Goal: Information Seeking & Learning: Compare options

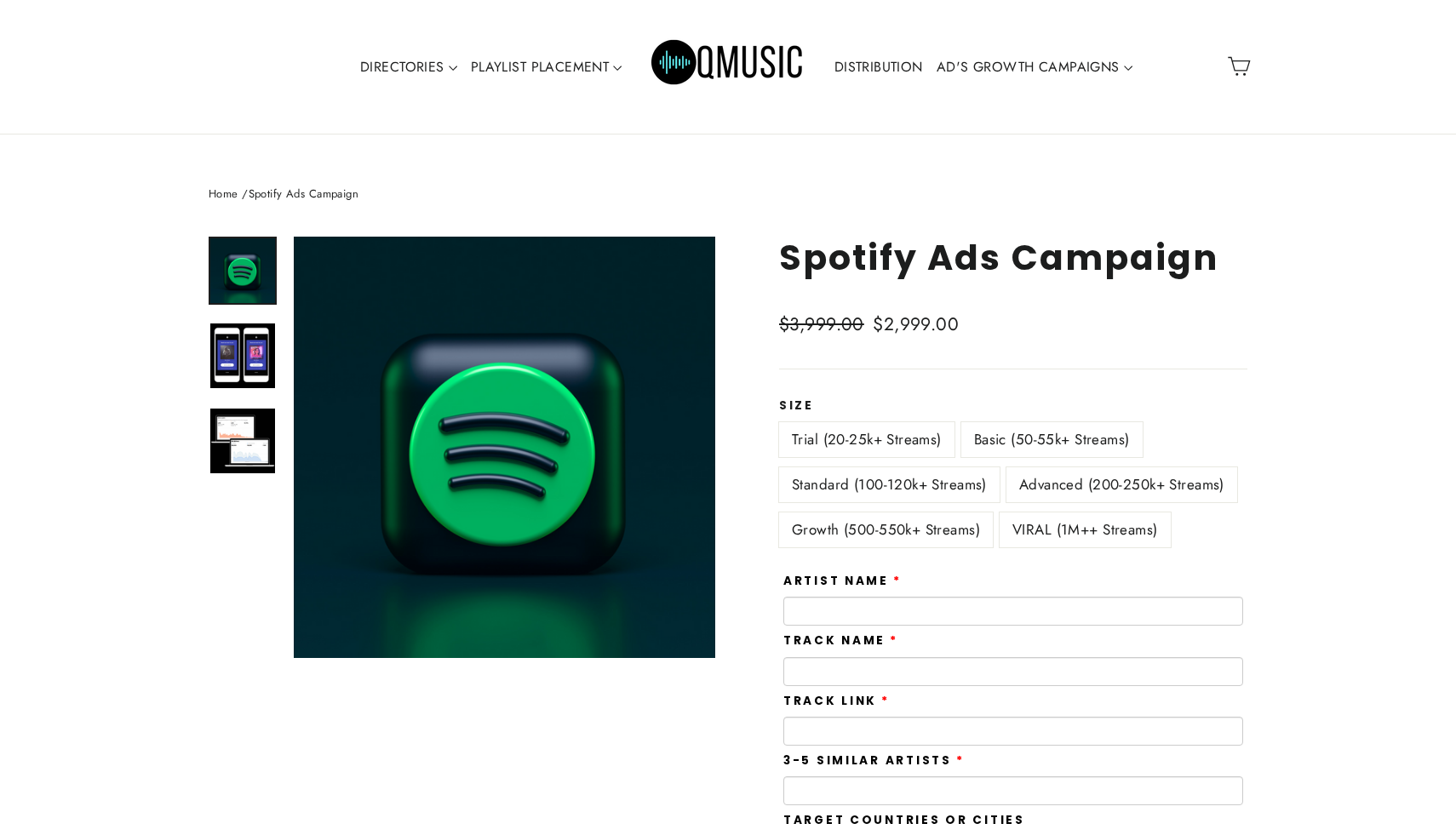
click at [924, 487] on label "Standard (100-120k+ Streams)" at bounding box center [889, 485] width 221 height 35
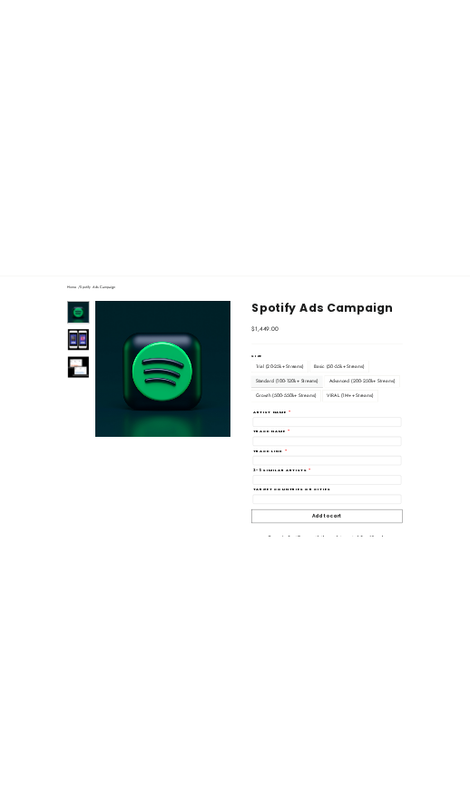
scroll to position [135, 0]
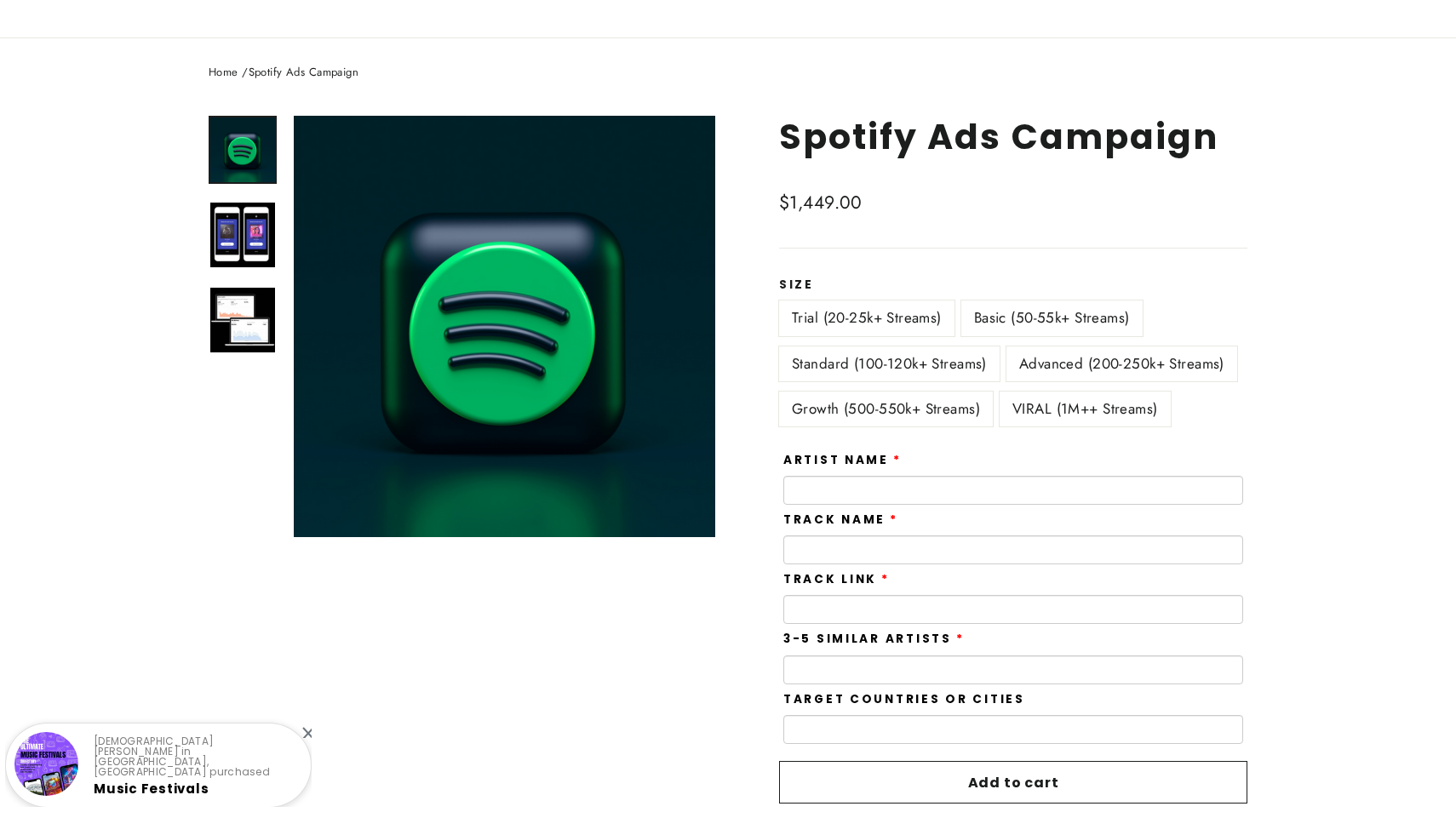
click at [944, 414] on label "Growth (500-550k+ Streams)" at bounding box center [886, 409] width 214 height 35
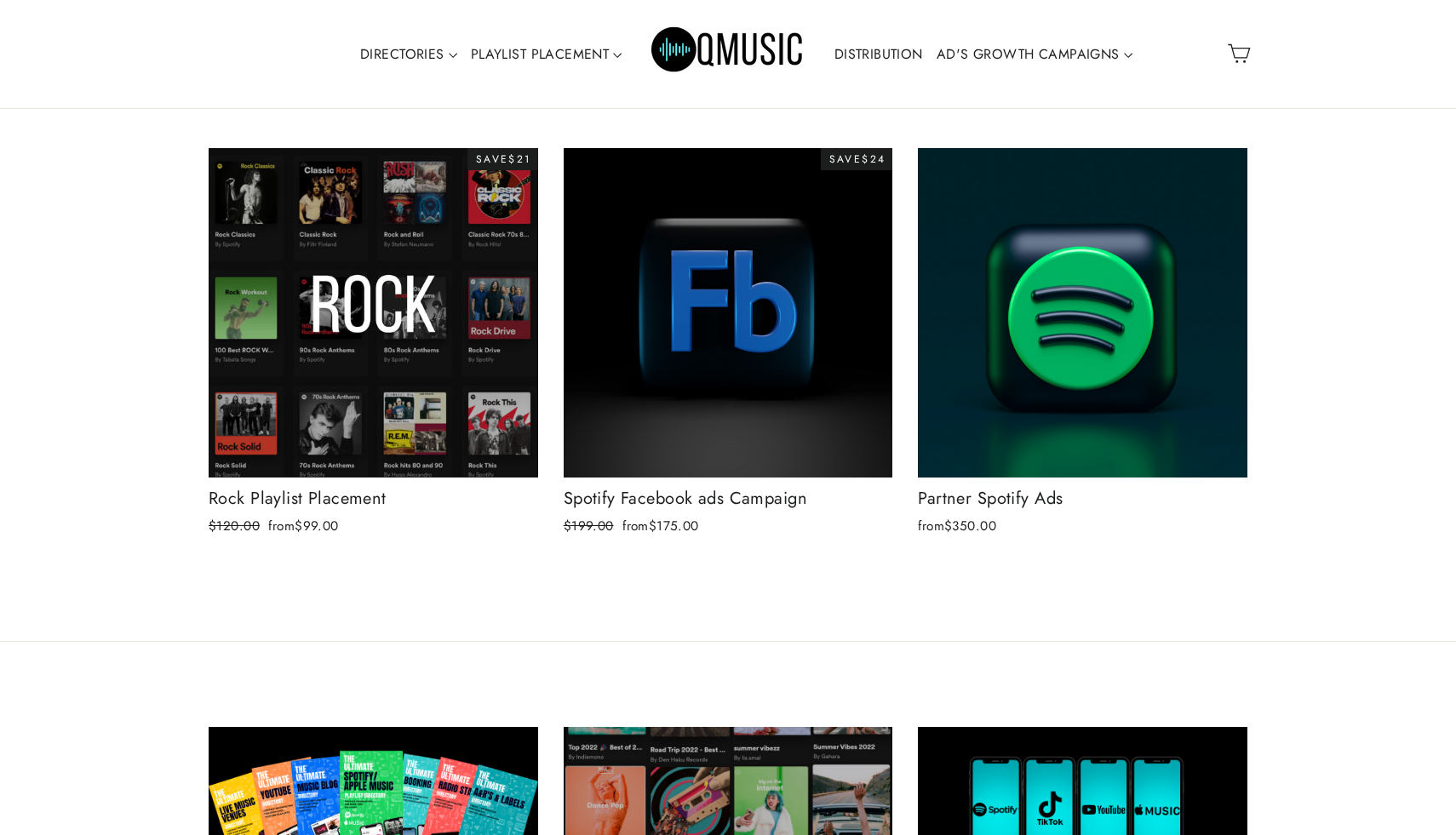
scroll to position [5767, 0]
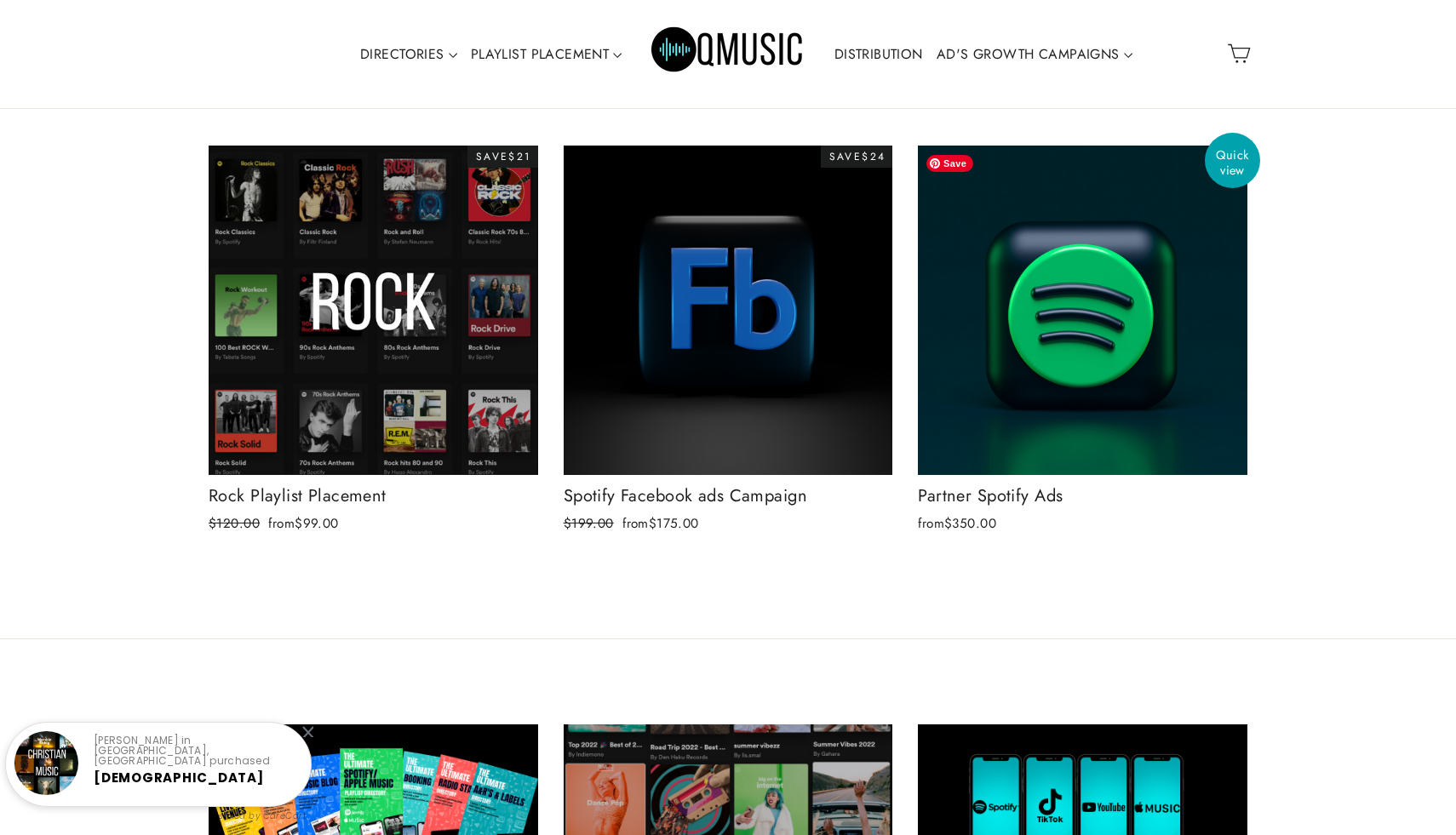
click at [1088, 332] on img at bounding box center [1082, 310] width 330 height 330
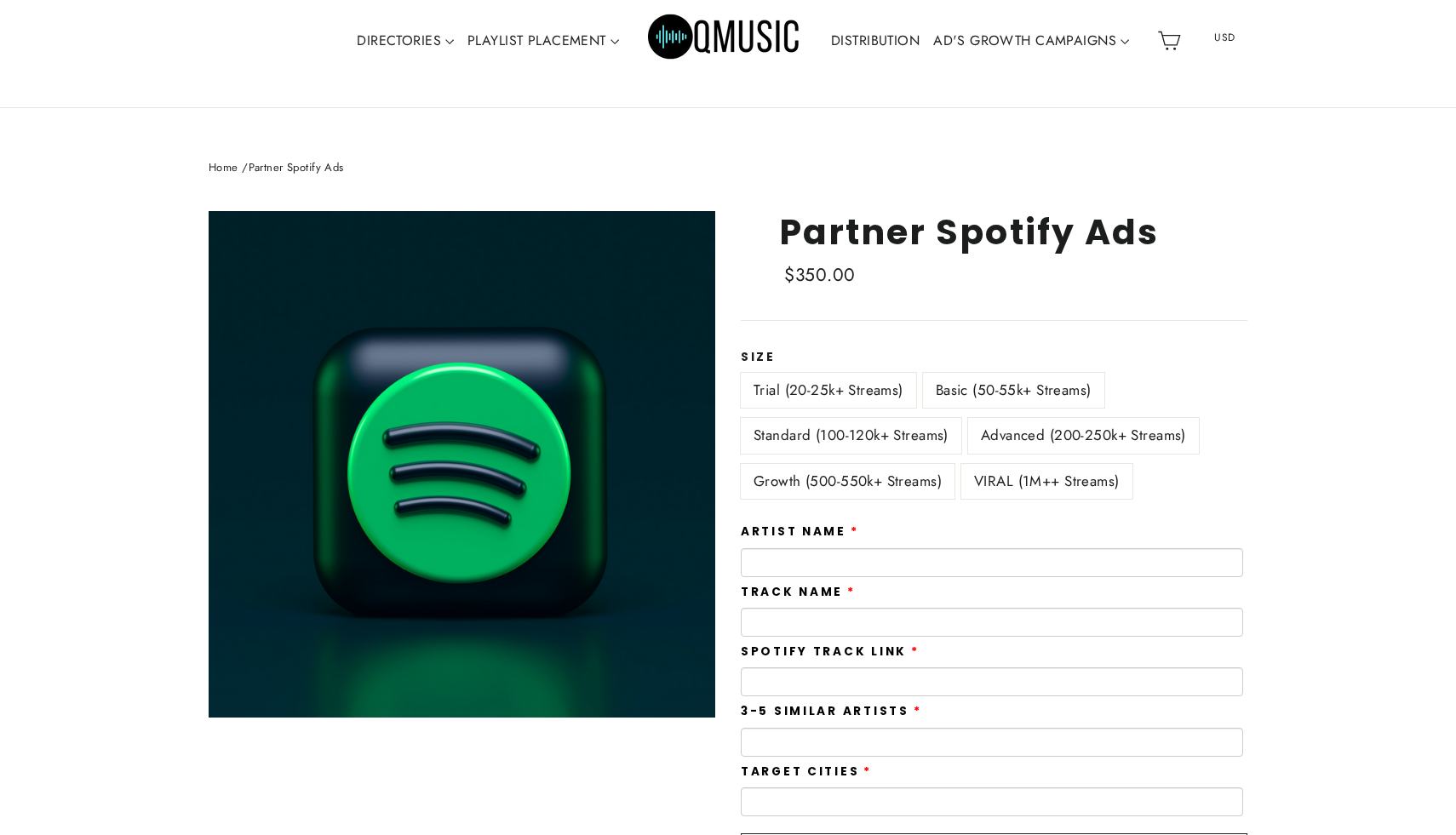
scroll to position [59, 0]
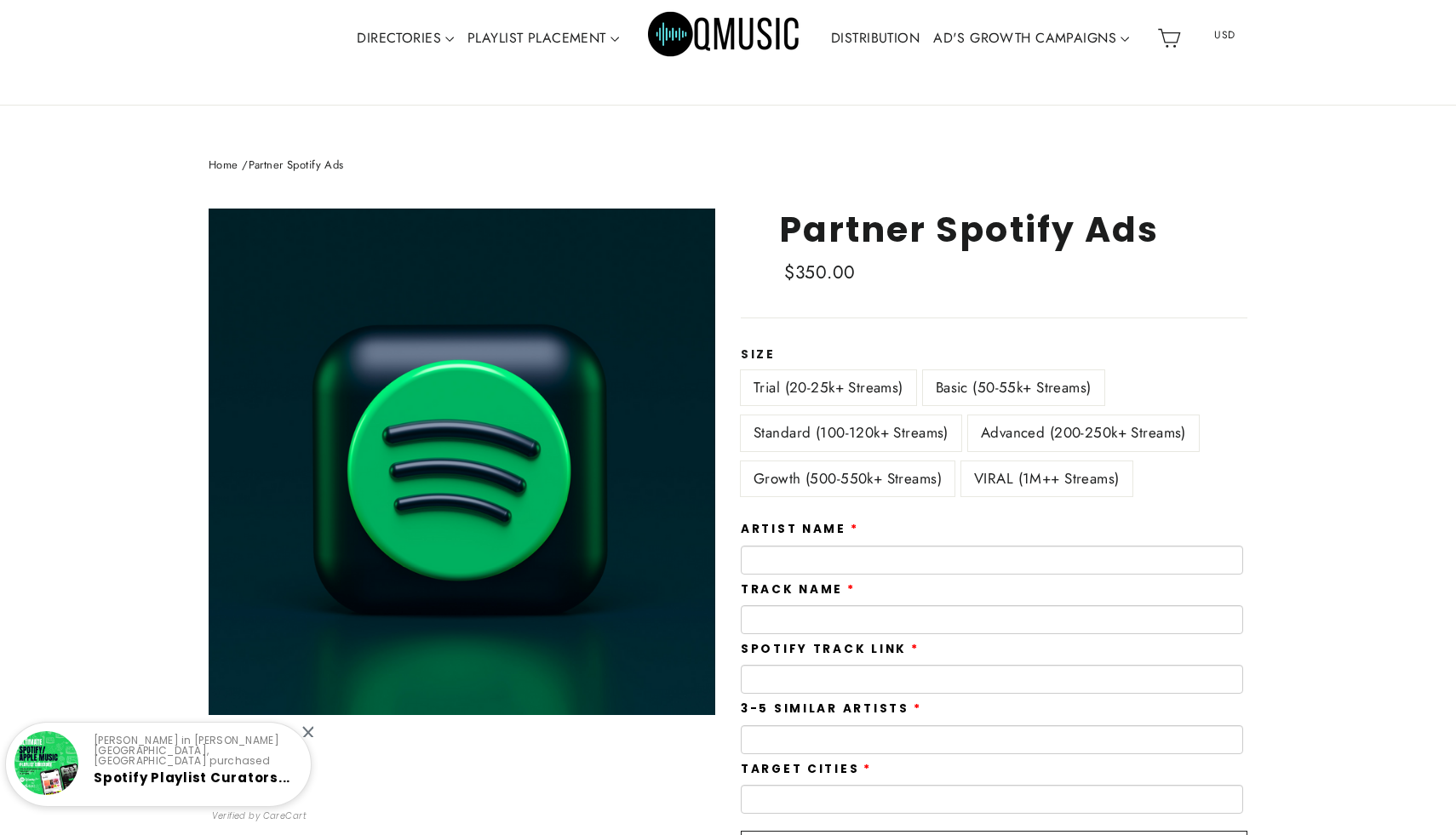
click at [1133, 425] on label "Advanced (200-250k+ Streams)" at bounding box center [1084, 432] width 231 height 35
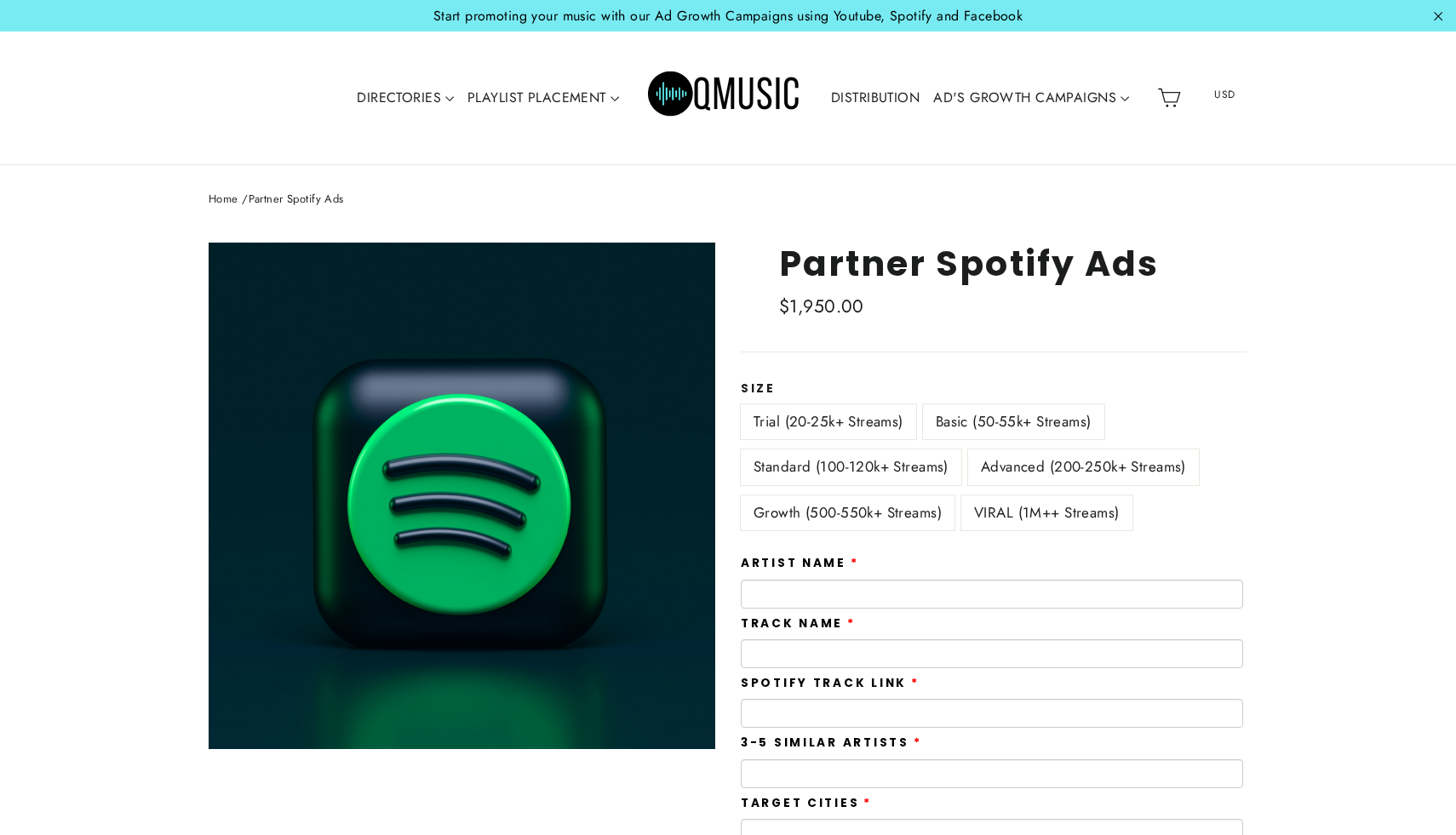
click at [874, 518] on label "Growth (500-550k+ Streams)" at bounding box center [848, 513] width 214 height 35
click at [1020, 461] on label "Advanced (200-250k+ Streams)" at bounding box center [1084, 467] width 231 height 35
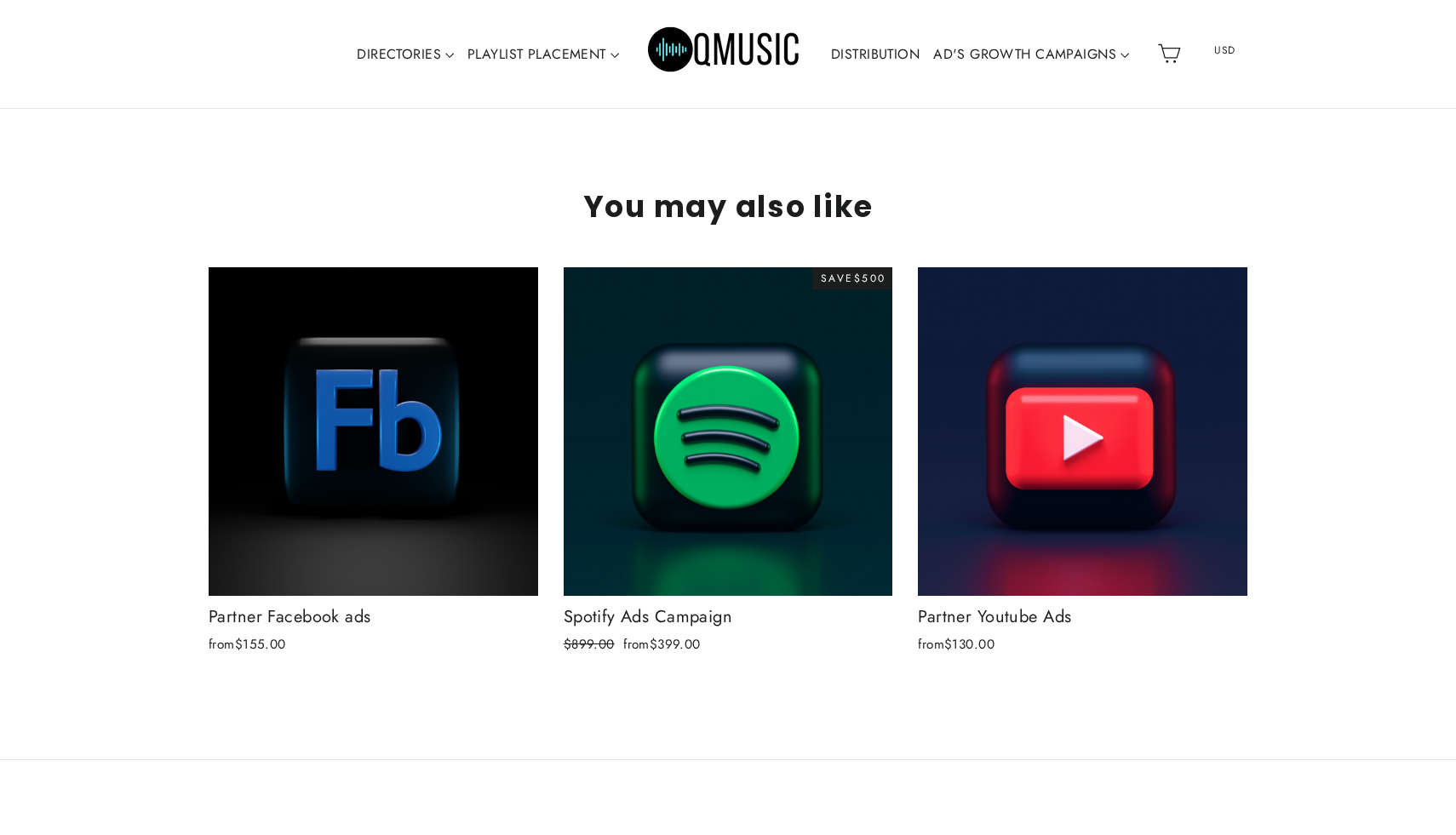
scroll to position [5448, 0]
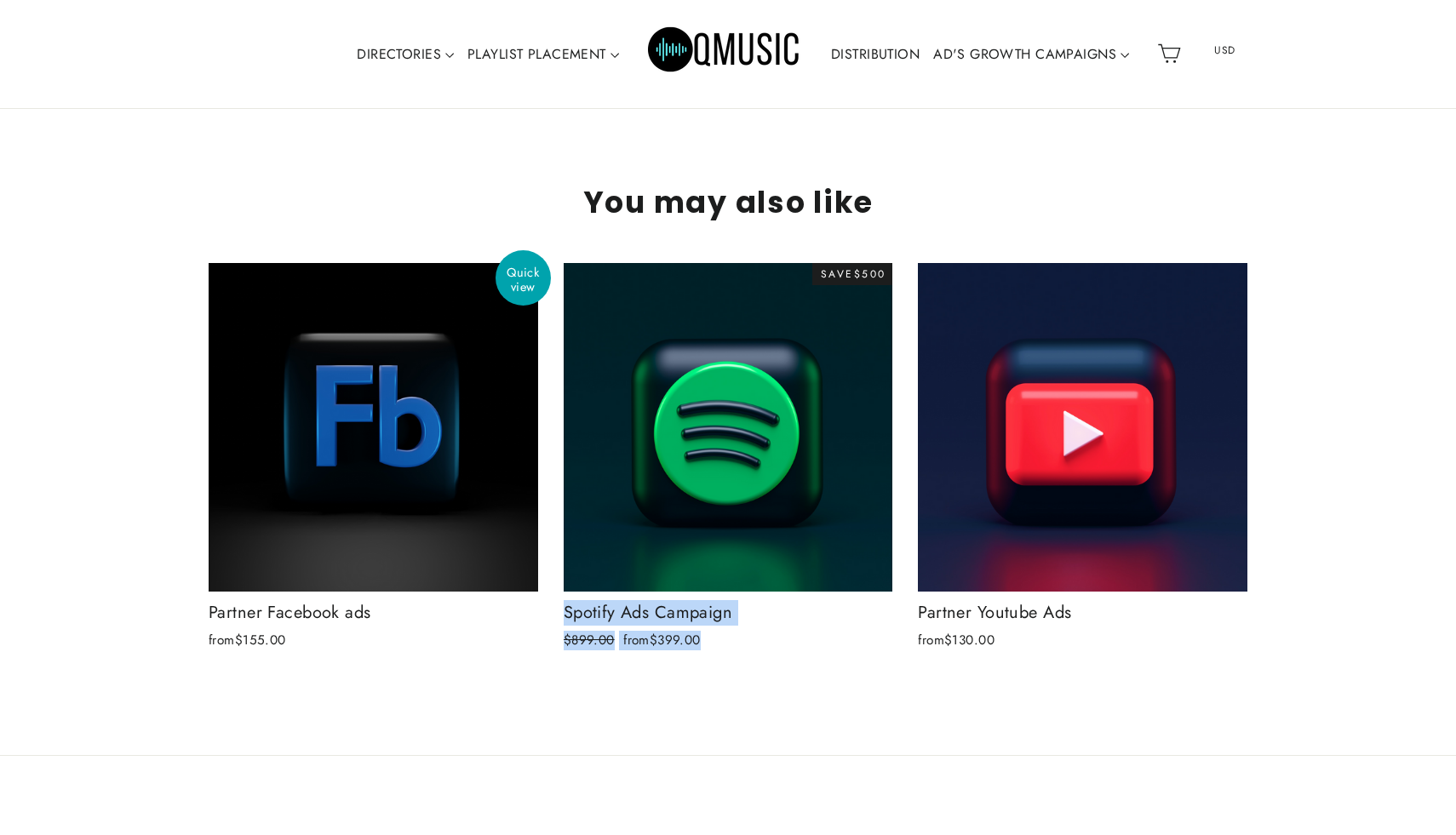
click at [330, 618] on div "Partner Facebook ads" at bounding box center [373, 612] width 330 height 25
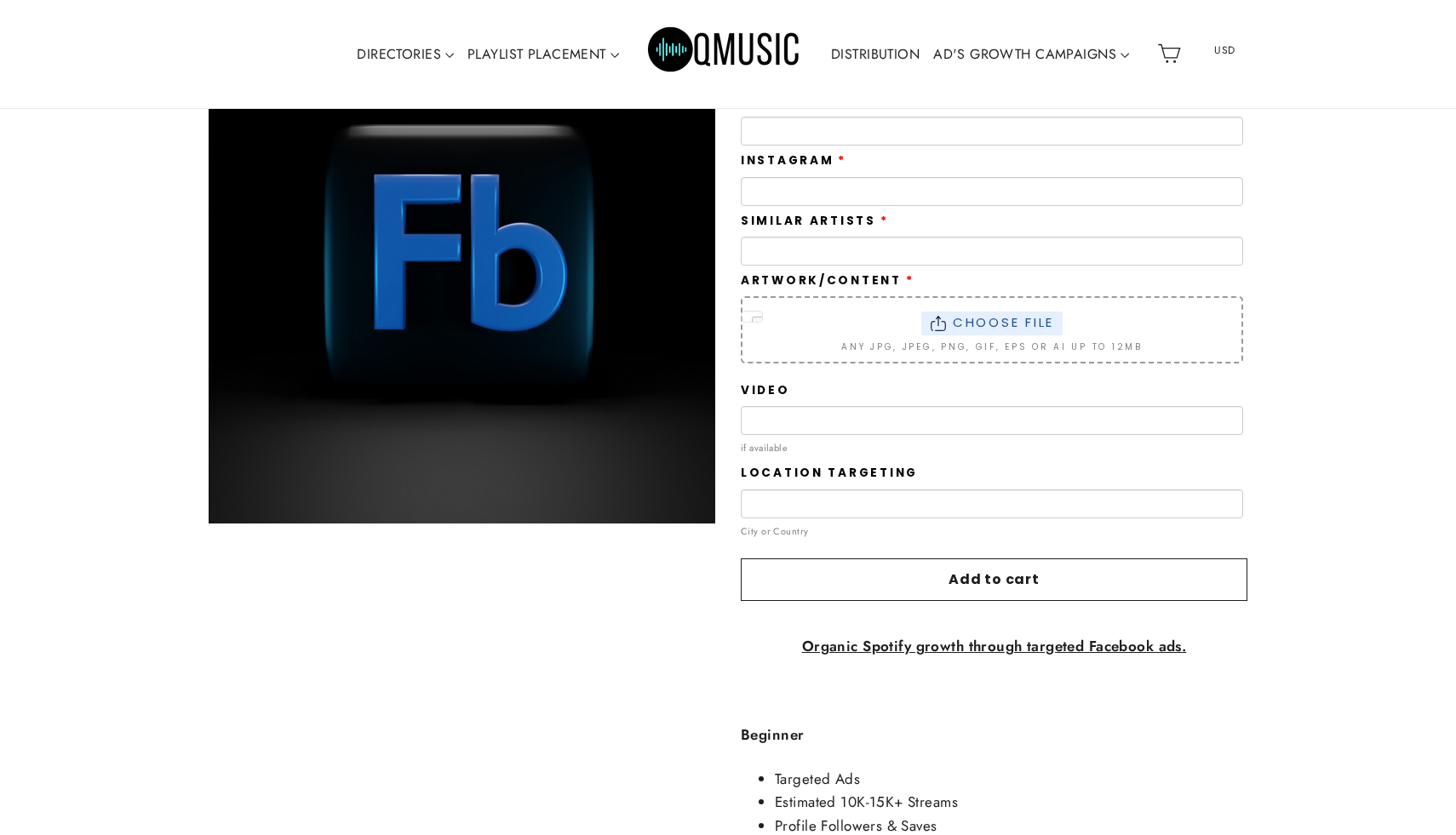
scroll to position [658, 0]
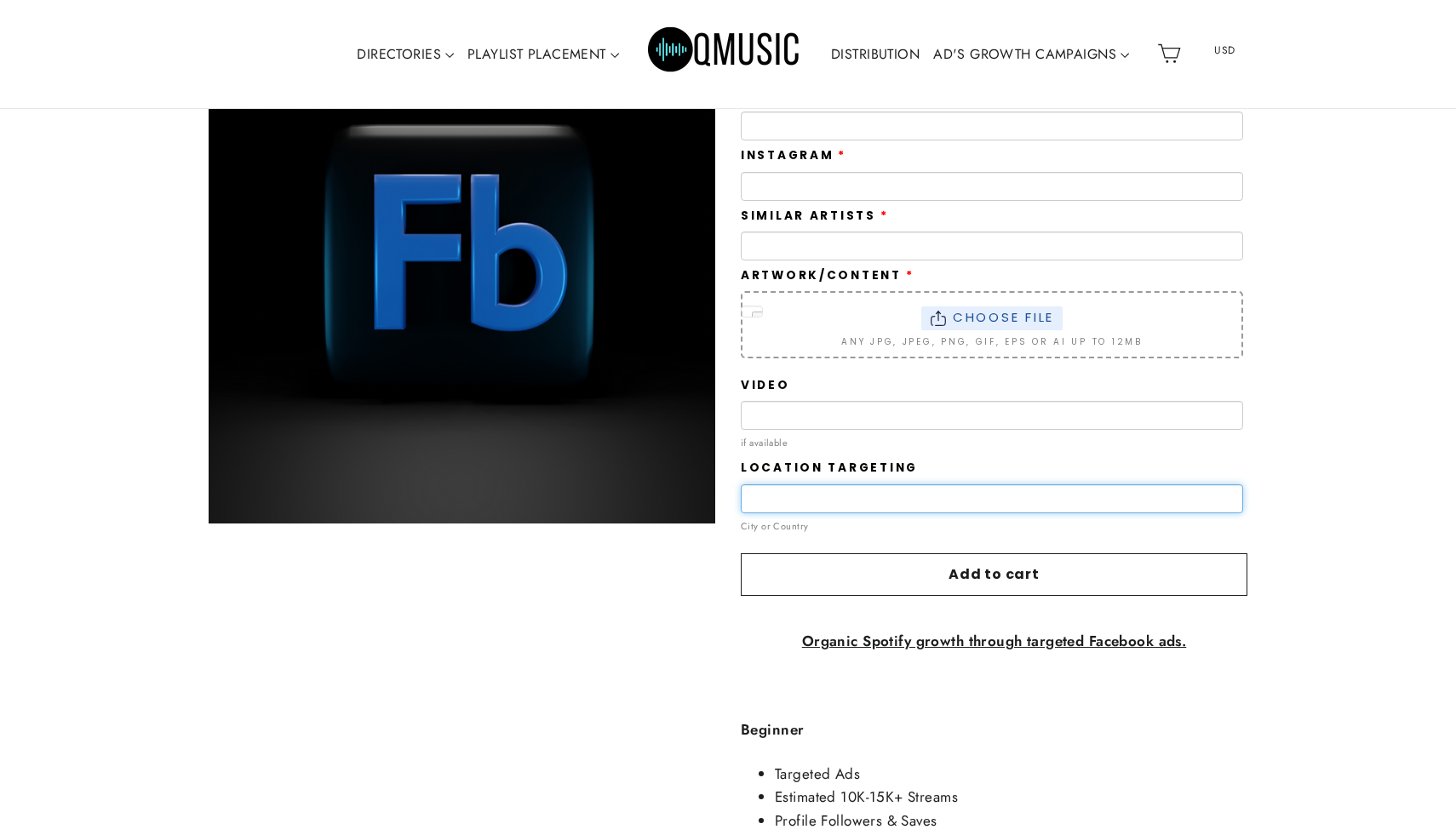
click at [1069, 508] on input "text" at bounding box center [992, 499] width 503 height 29
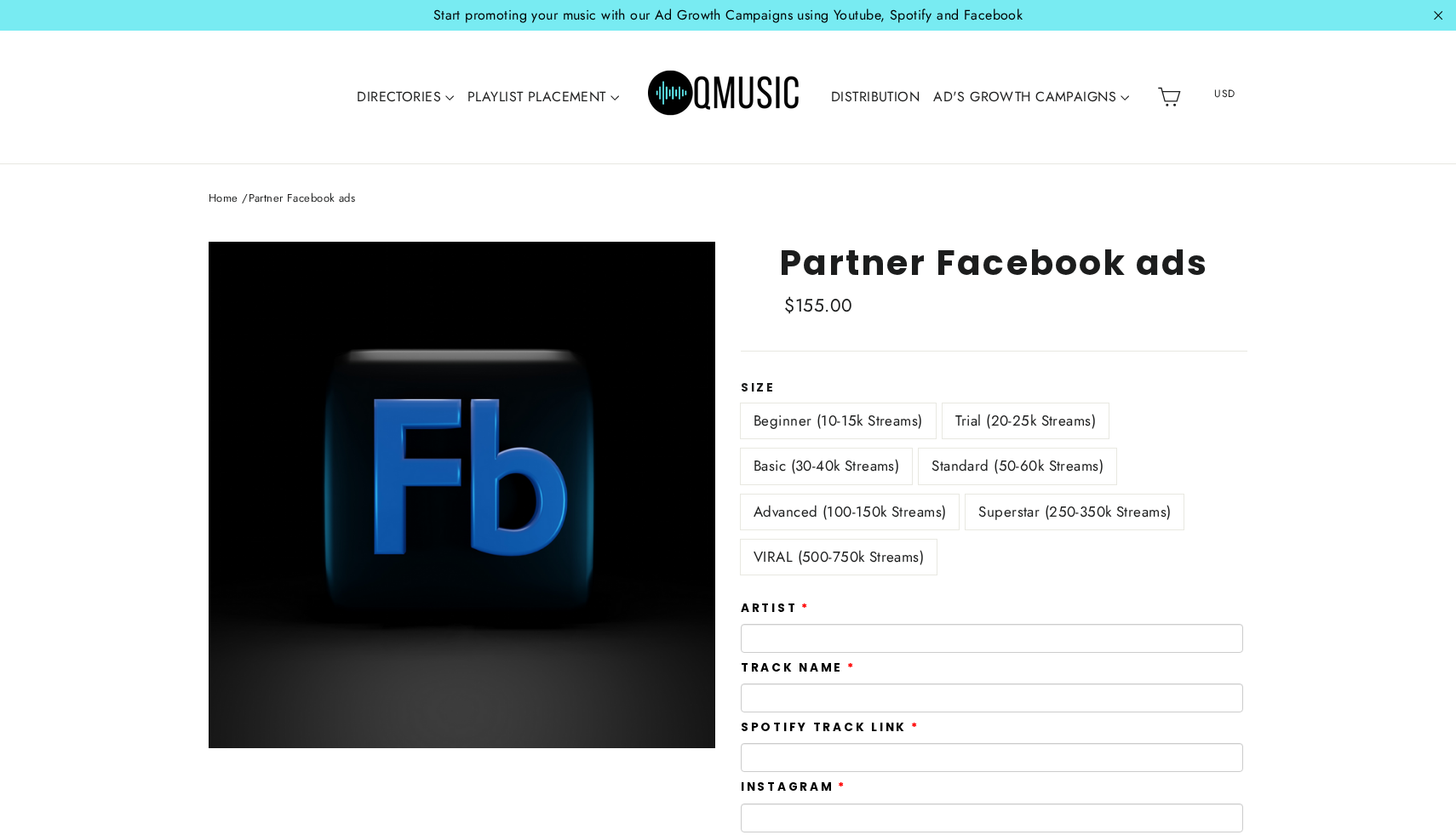
scroll to position [0, 0]
click at [1070, 518] on label "Superstar (250-350k Streams)" at bounding box center [1075, 513] width 218 height 35
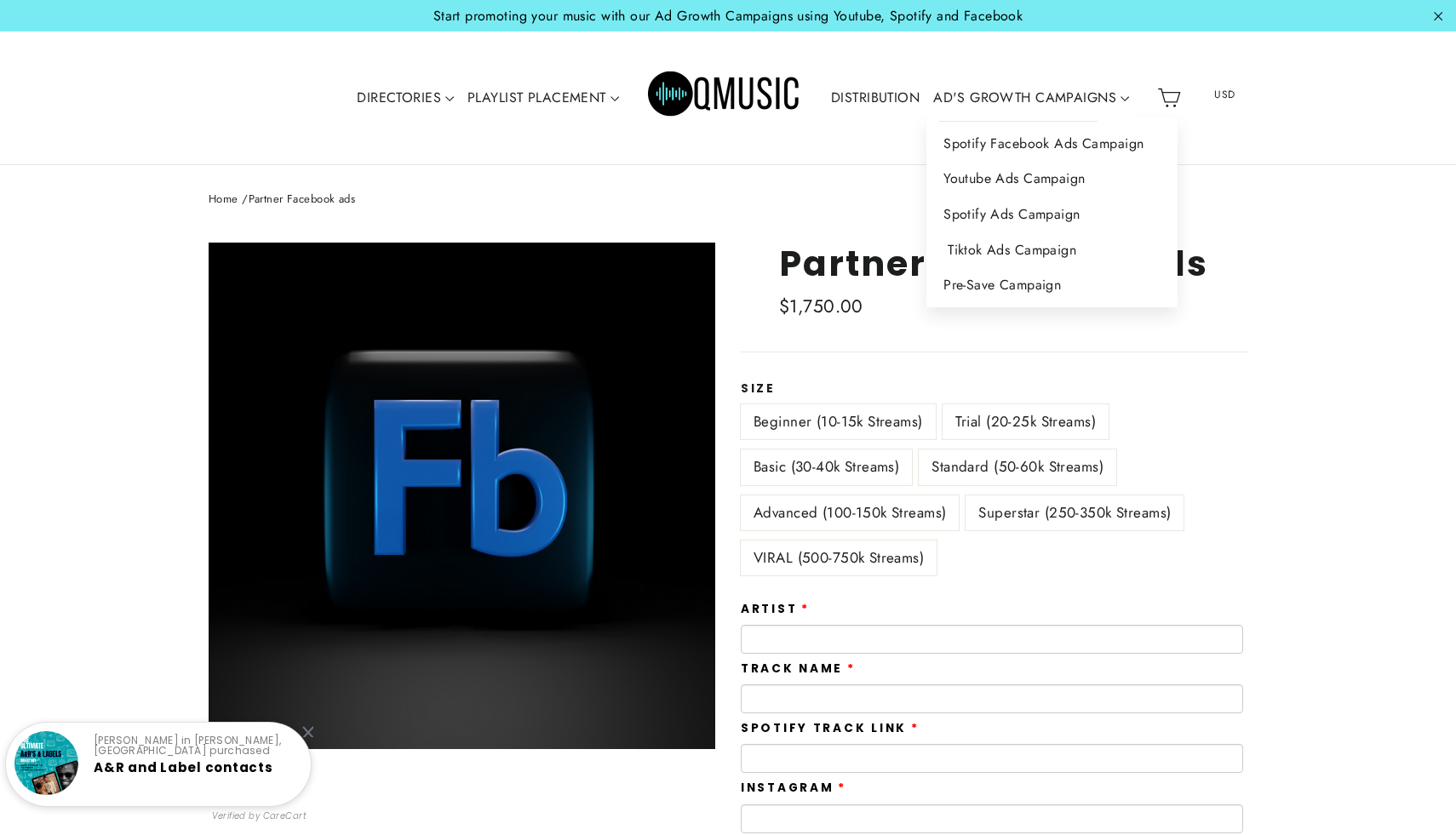
click at [1020, 246] on link "Tiktok Ads Campaign" at bounding box center [1051, 250] width 251 height 36
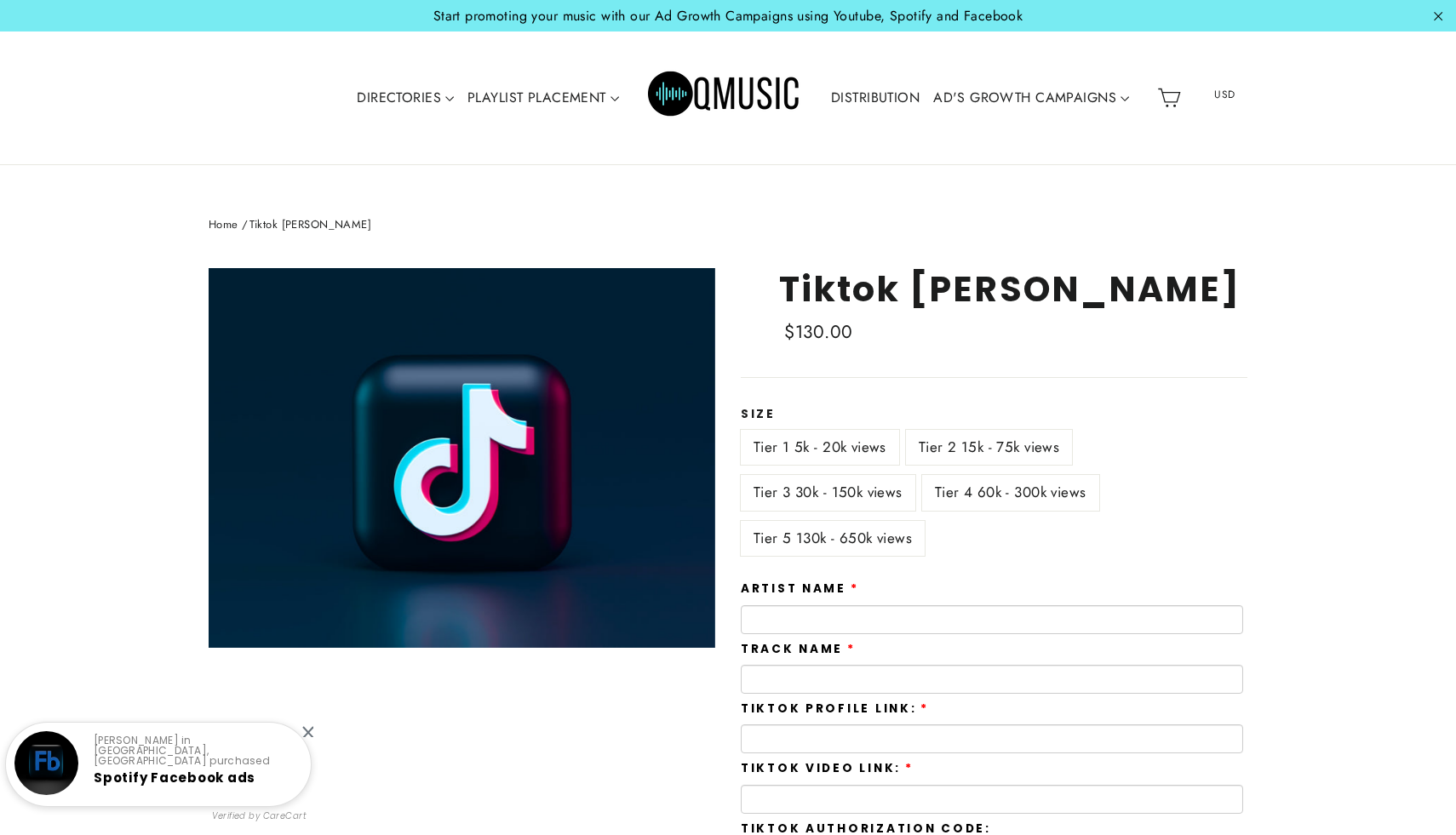
click at [1046, 492] on label "Tier 4 60k - 300k views" at bounding box center [1011, 492] width 178 height 35
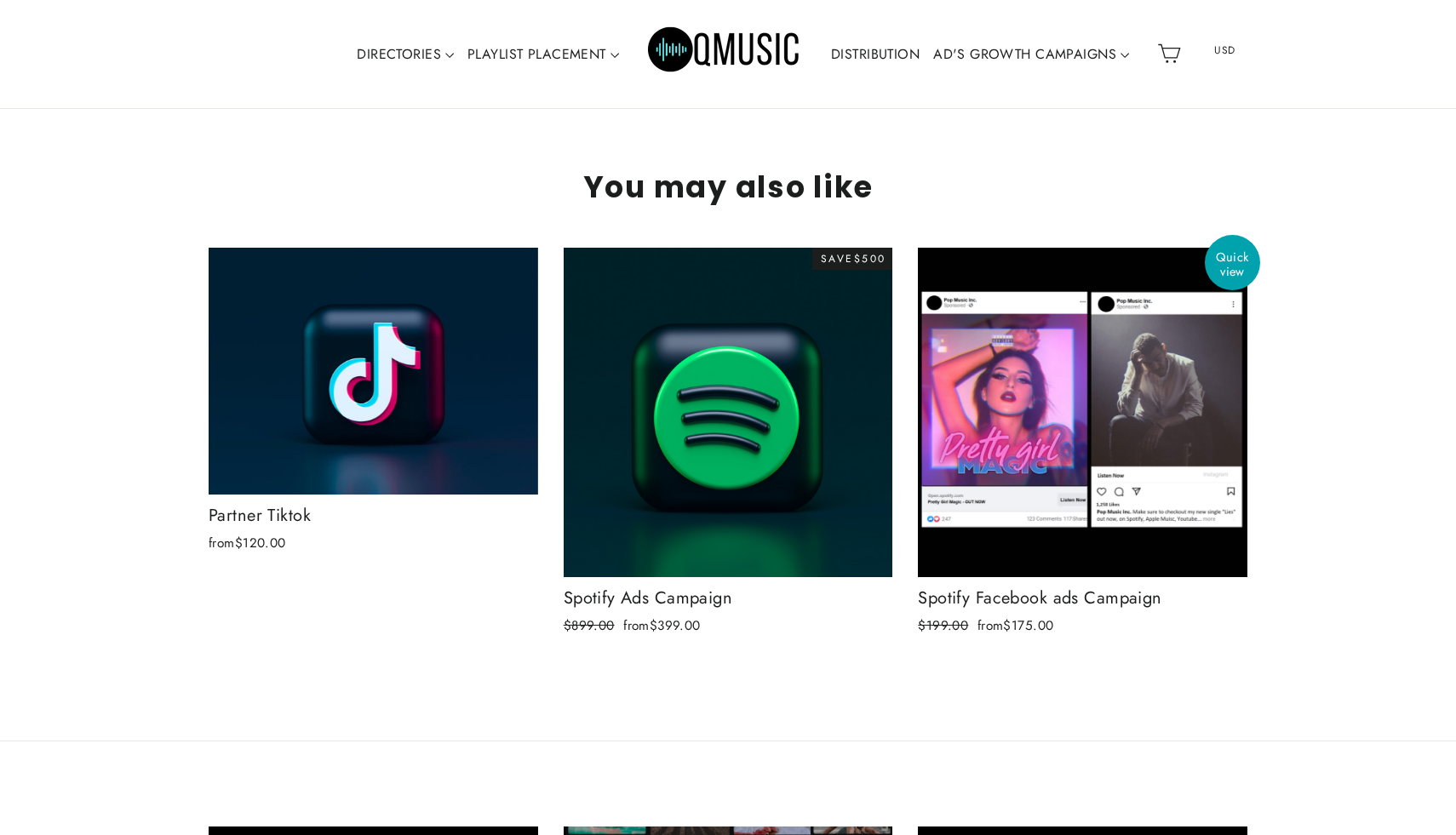
scroll to position [3422, 0]
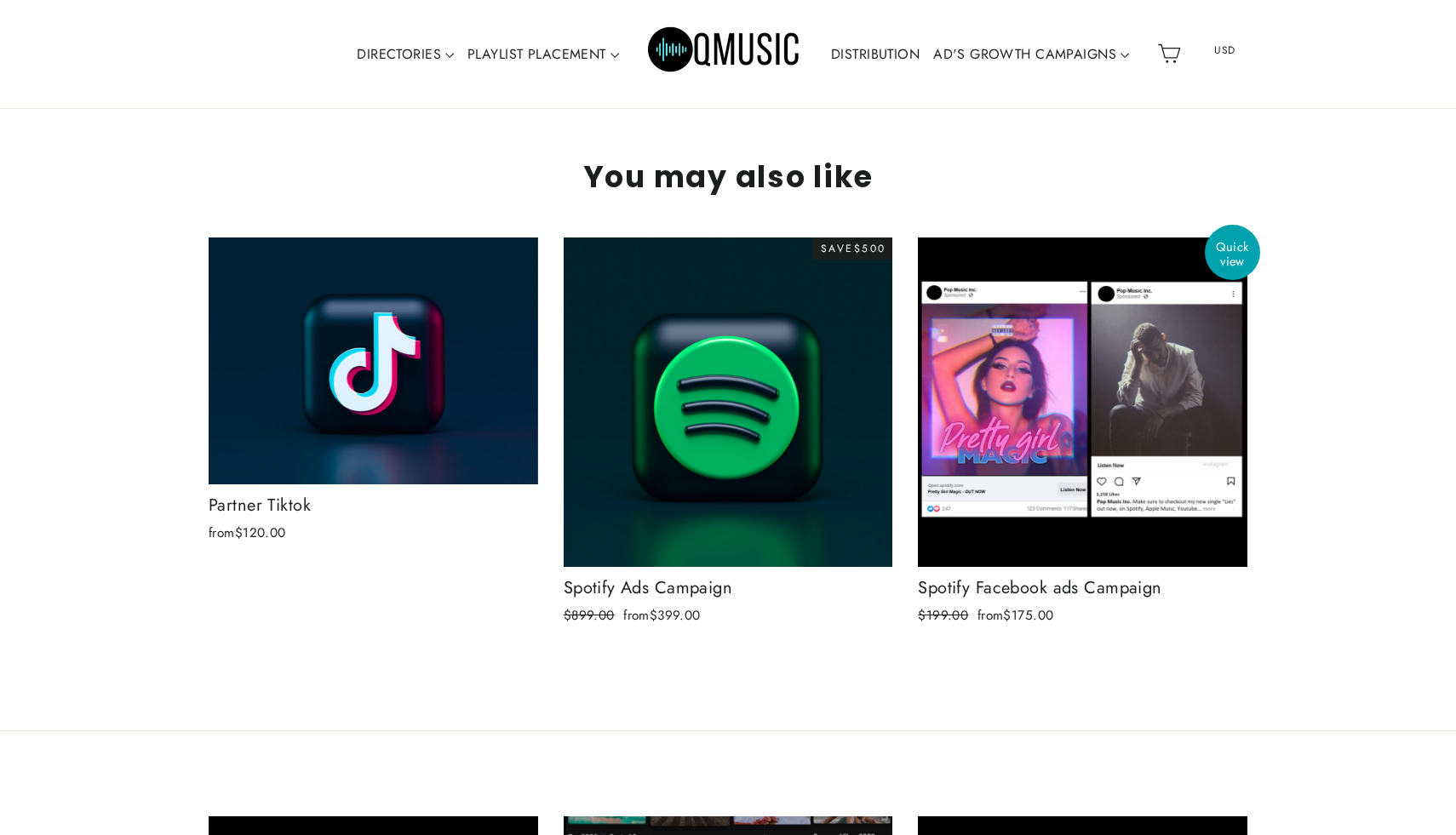
click at [974, 576] on div "Spotify Facebook ads Campaign" at bounding box center [1082, 588] width 330 height 25
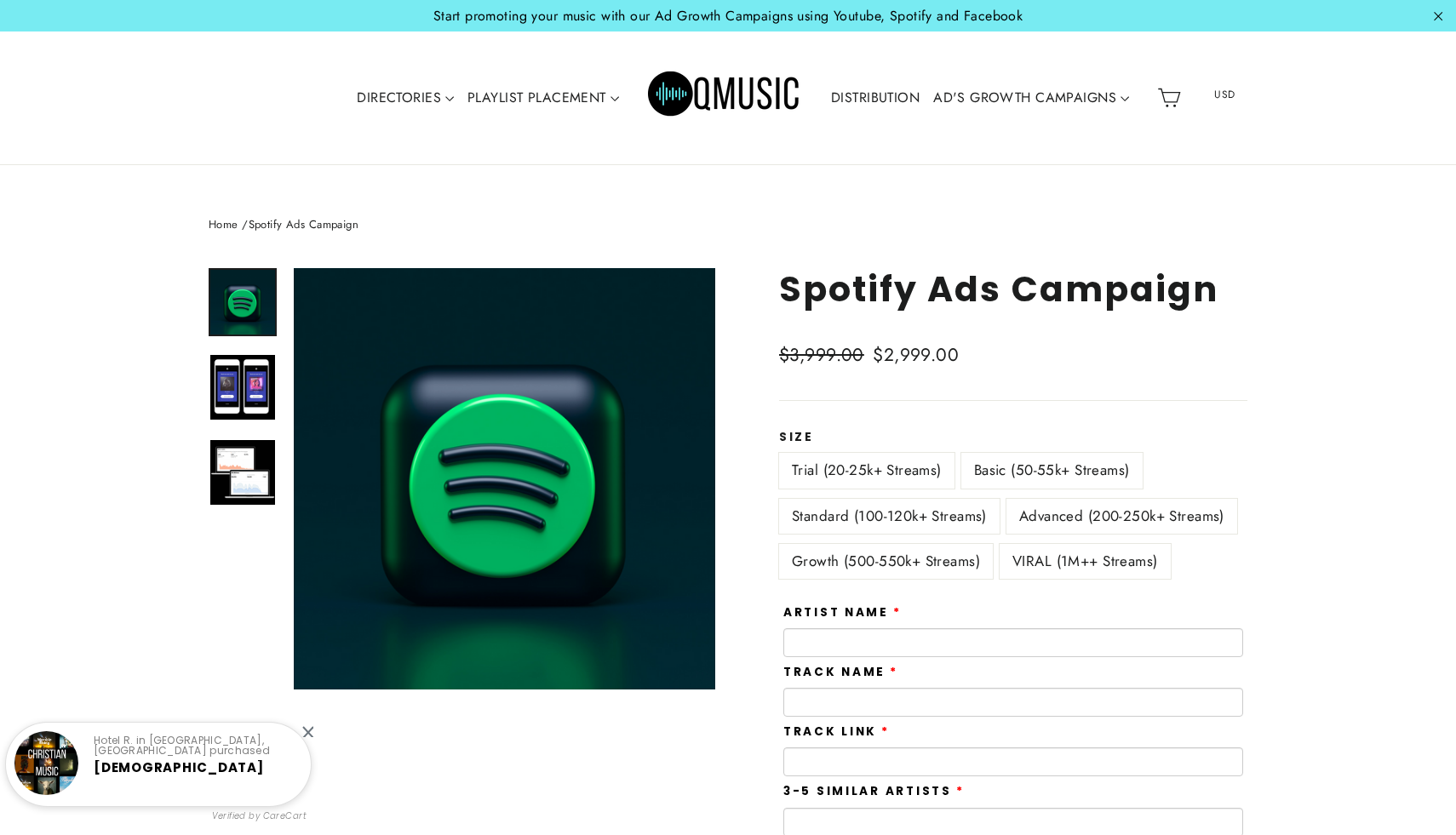
click at [898, 472] on label "Trial (20-25k+ Streams)" at bounding box center [866, 470] width 176 height 35
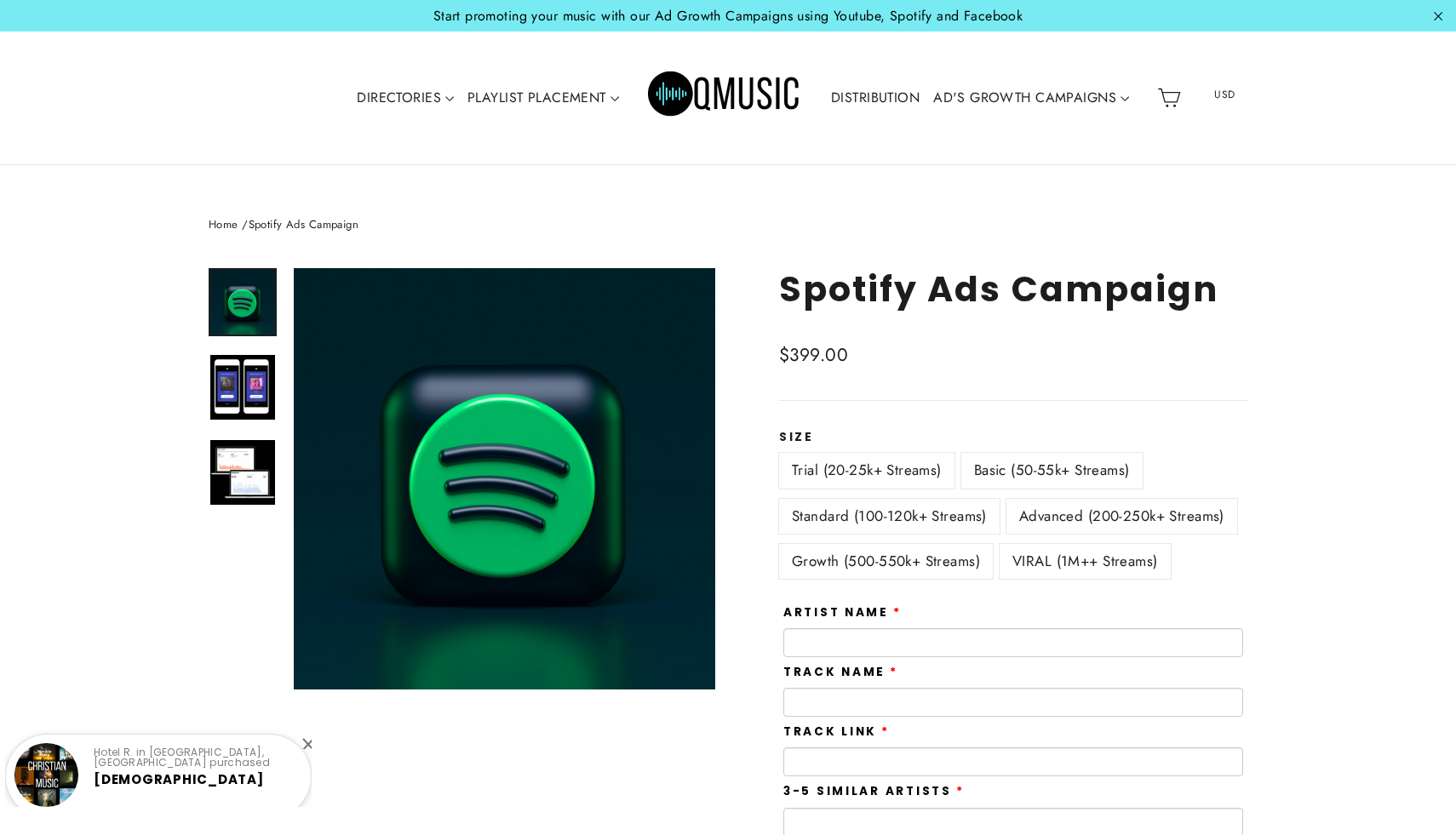
click at [1071, 470] on label "Basic (50-55k+ Streams)" at bounding box center [1051, 470] width 181 height 35
click at [894, 515] on label "Standard (100-120k+ Streams)" at bounding box center [889, 516] width 221 height 35
click at [1105, 517] on label "Advanced (200-250k+ Streams)" at bounding box center [1122, 516] width 231 height 35
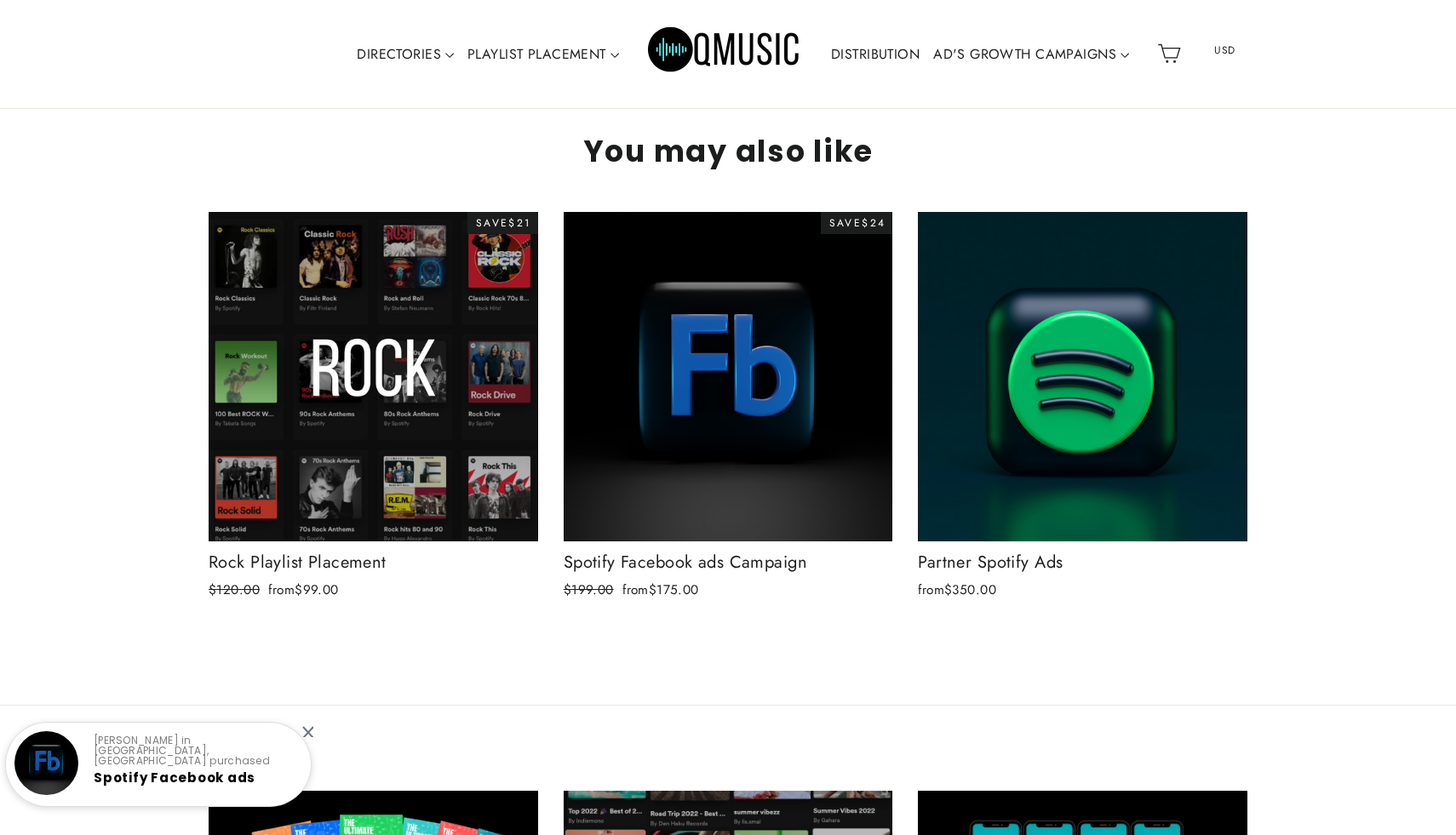
scroll to position [5694, 0]
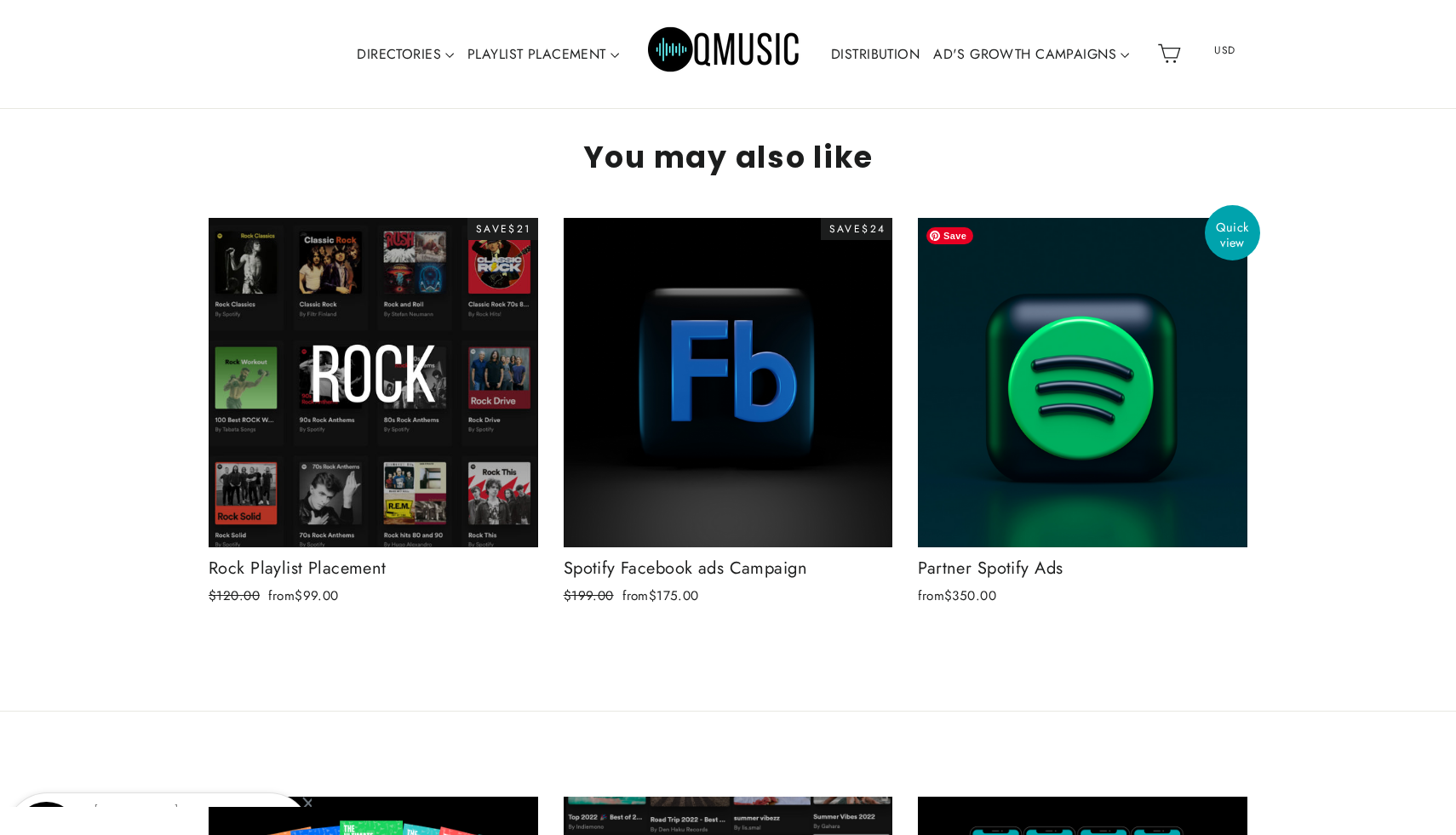
click at [1051, 445] on img at bounding box center [1082, 382] width 330 height 330
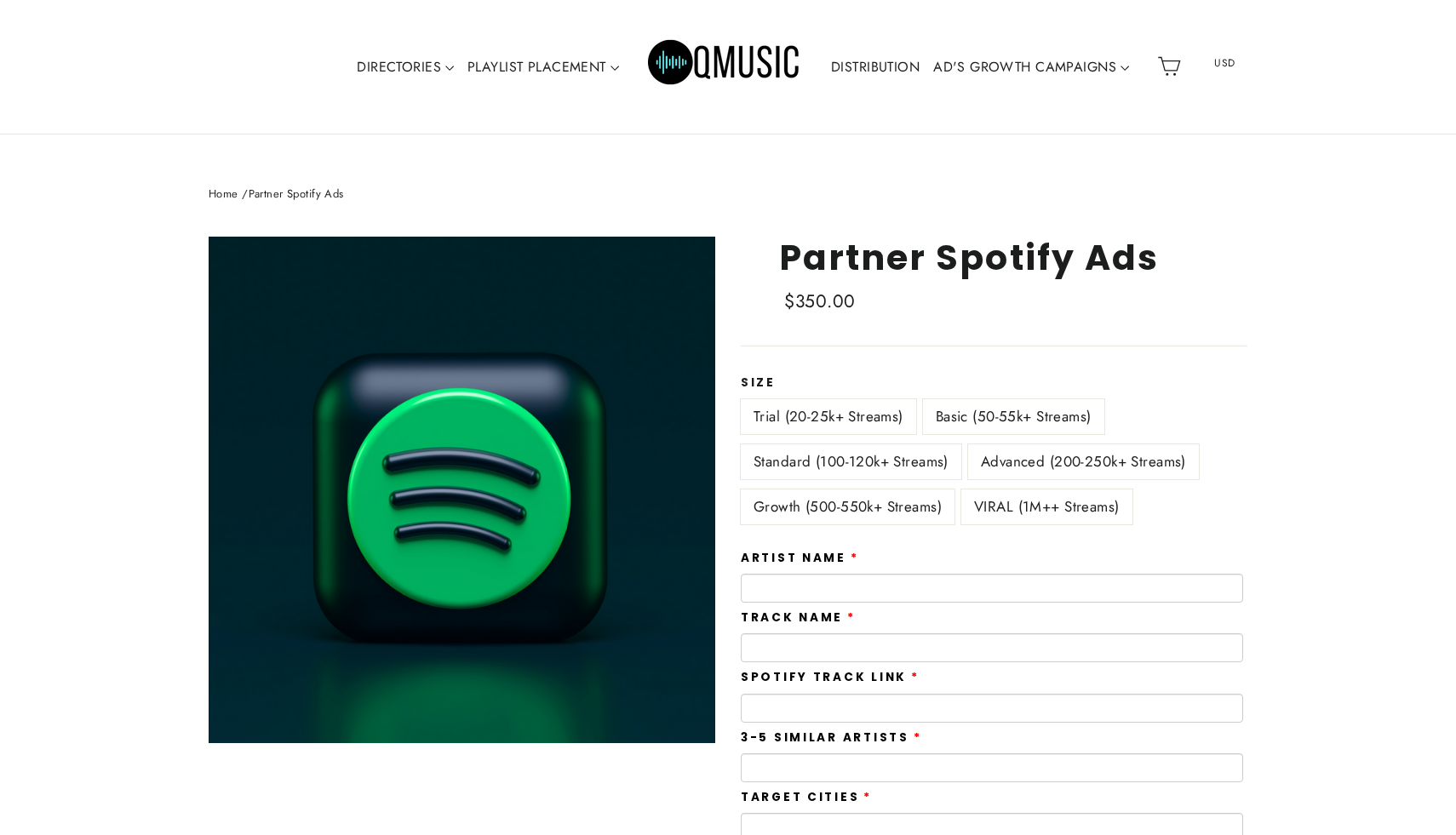
click at [1006, 464] on label "Advanced (200-250k+ Streams)" at bounding box center [1084, 461] width 231 height 35
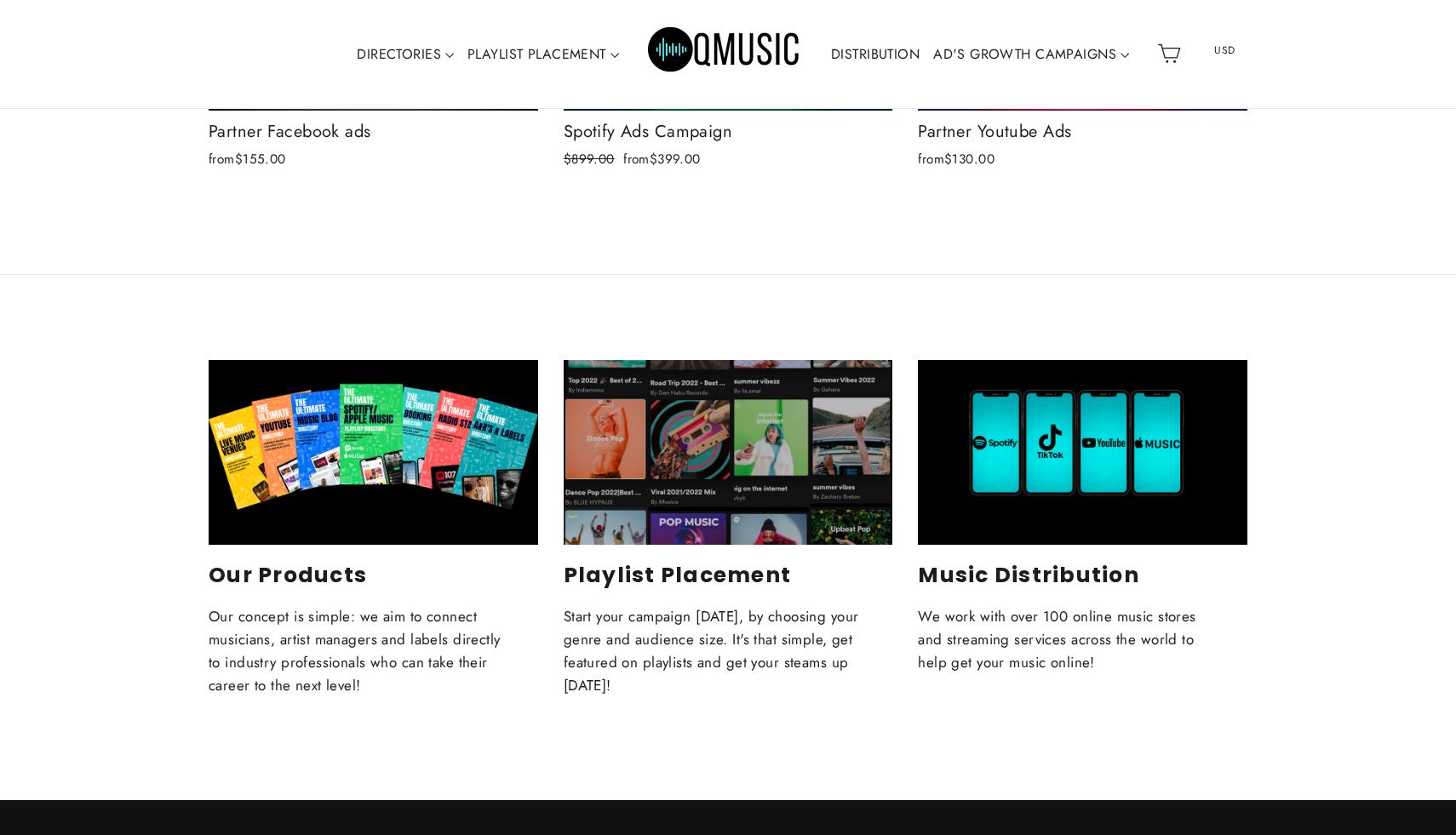
scroll to position [6540, 0]
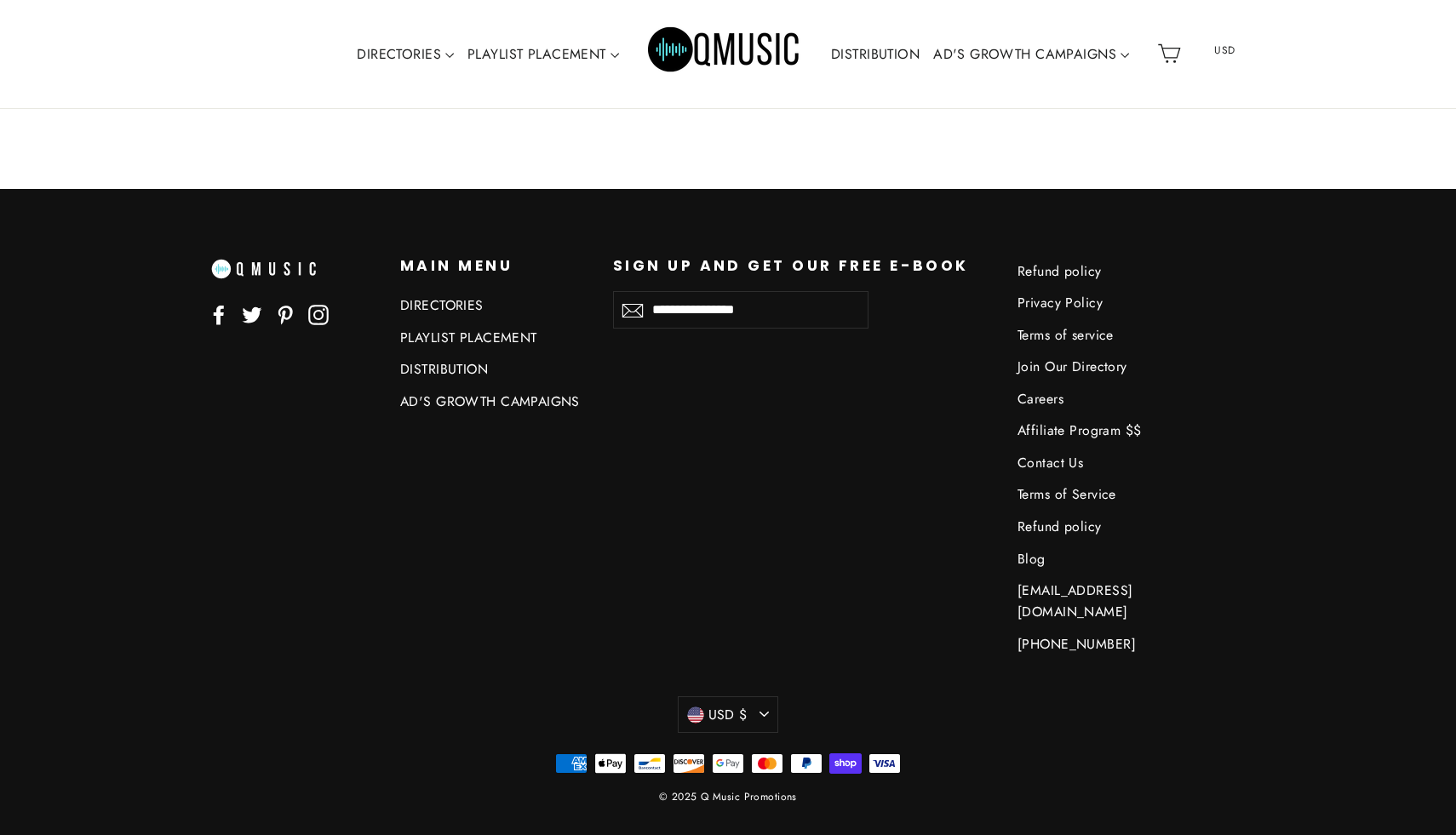
click at [1055, 461] on link "Contact Us" at bounding box center [1110, 463] width 187 height 28
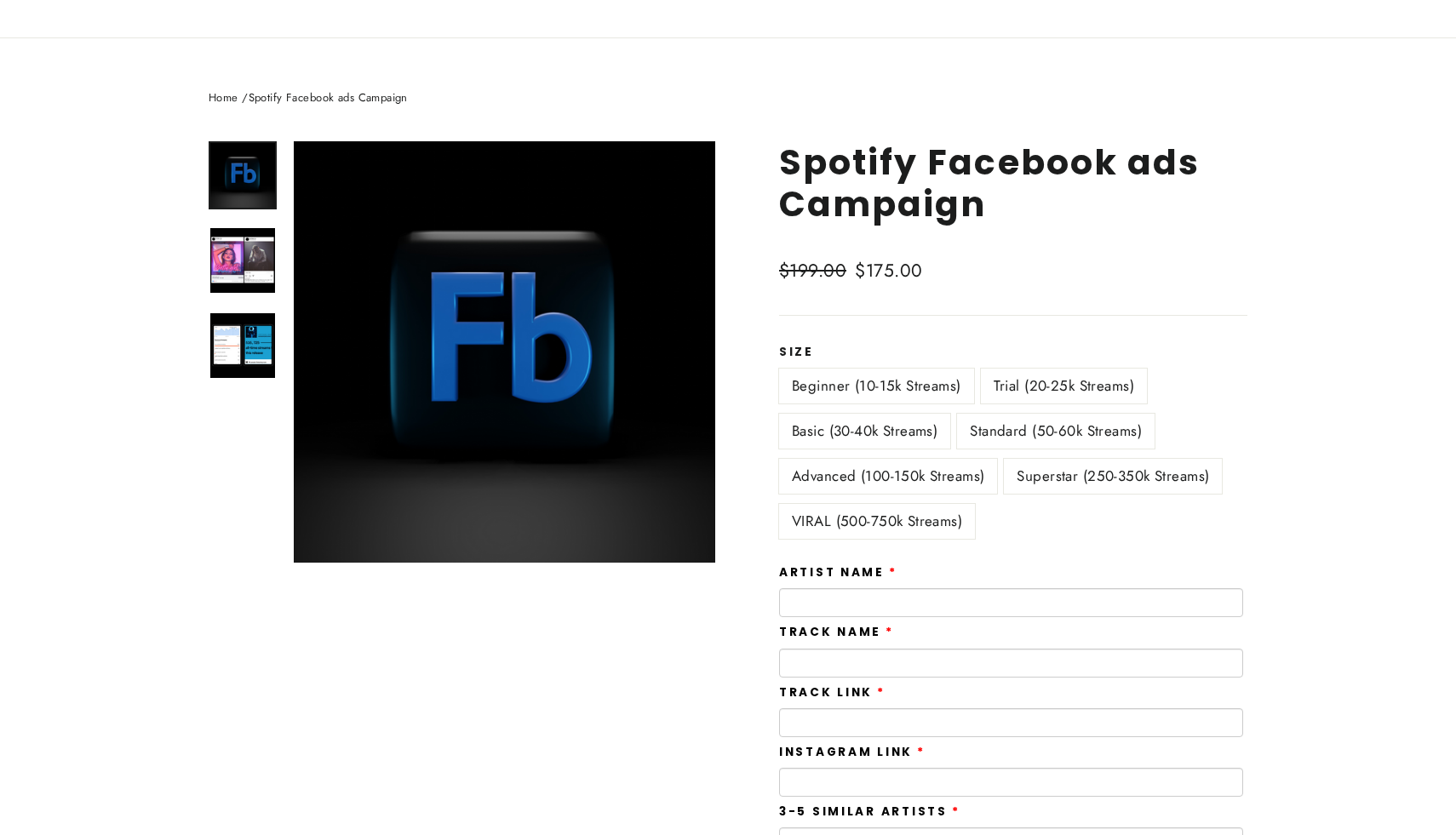
scroll to position [128, 0]
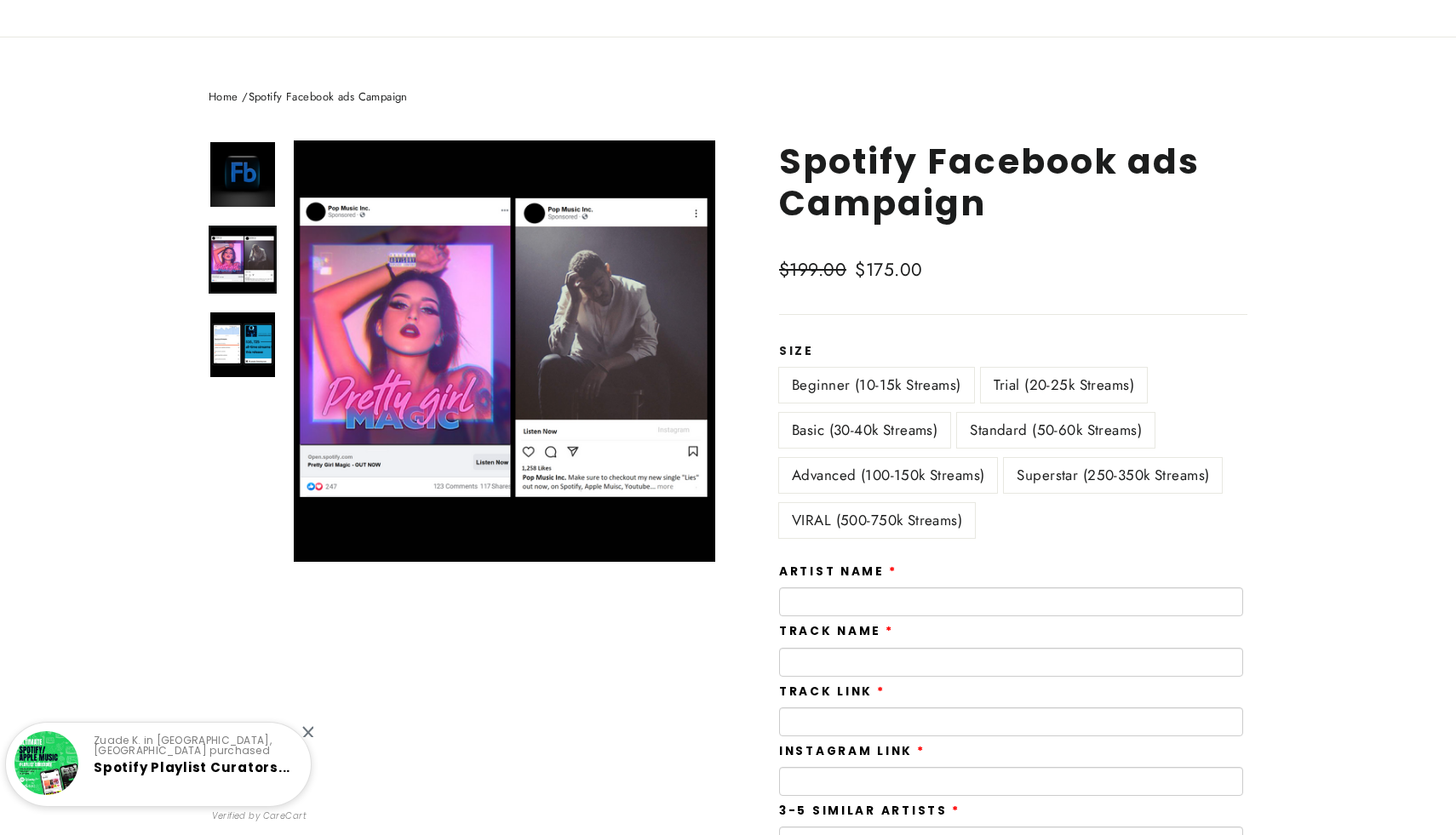
click at [253, 271] on img at bounding box center [242, 259] width 65 height 65
click at [228, 345] on img at bounding box center [242, 345] width 65 height 65
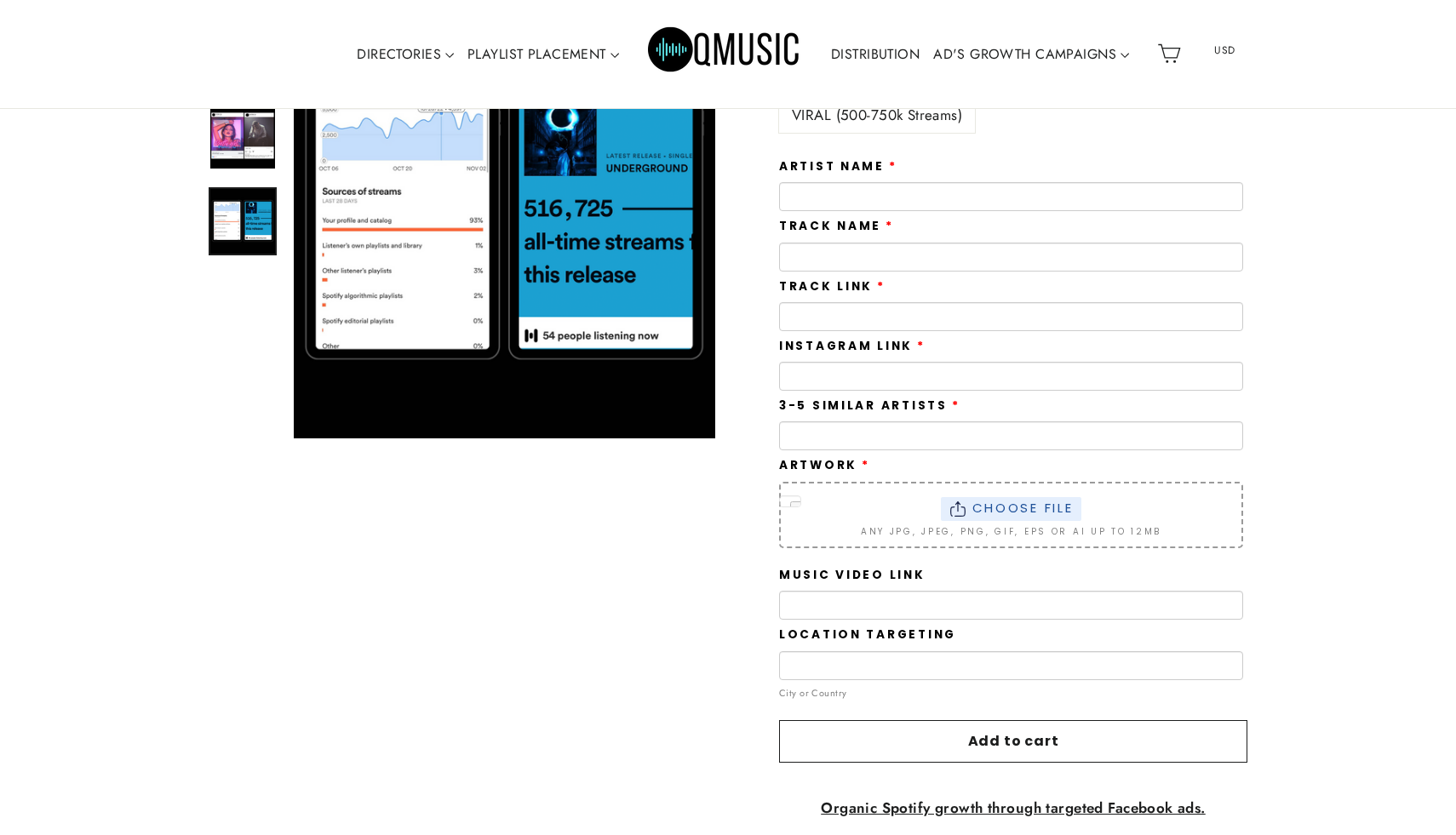
scroll to position [538, 0]
